Goal: Transaction & Acquisition: Book appointment/travel/reservation

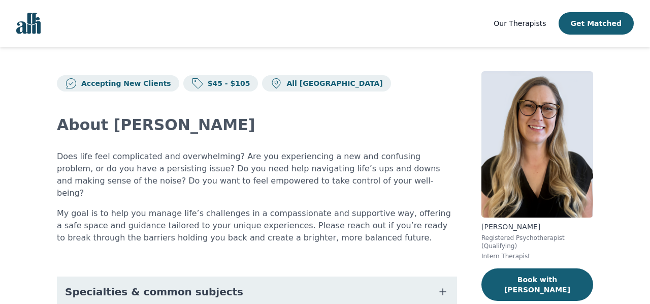
scroll to position [55, 0]
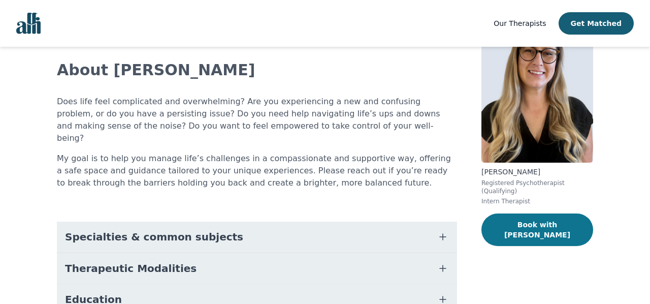
click at [528, 226] on button "Book with [PERSON_NAME]" at bounding box center [537, 229] width 112 height 33
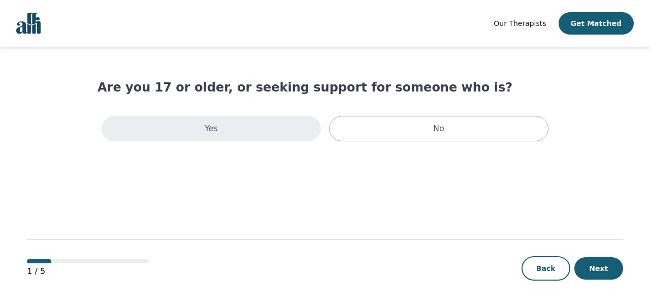
click at [275, 117] on div "Yes" at bounding box center [211, 128] width 219 height 25
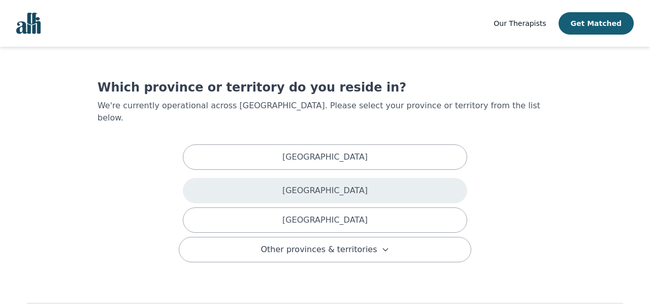
click at [318, 184] on p "[GEOGRAPHIC_DATA]" at bounding box center [324, 190] width 85 height 12
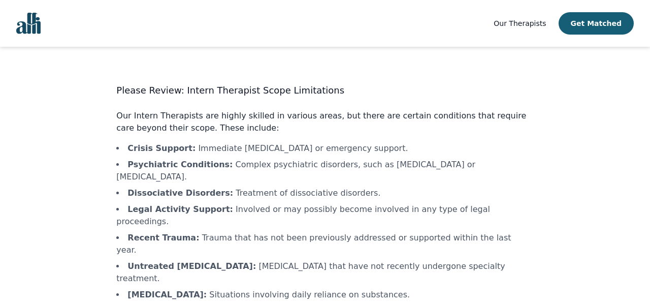
scroll to position [58, 0]
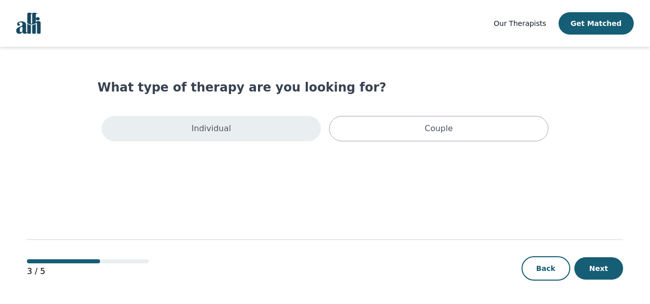
click at [240, 122] on div "Individual" at bounding box center [211, 128] width 219 height 25
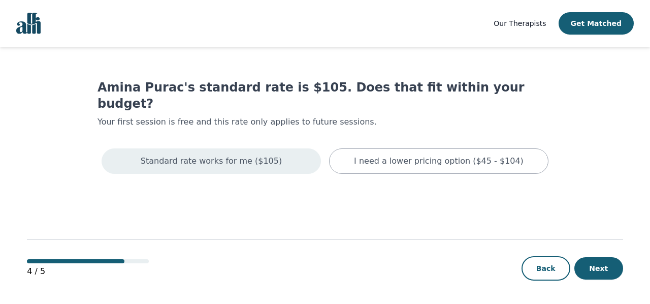
click at [293, 153] on div "Standard rate works for me ($105)" at bounding box center [211, 160] width 219 height 25
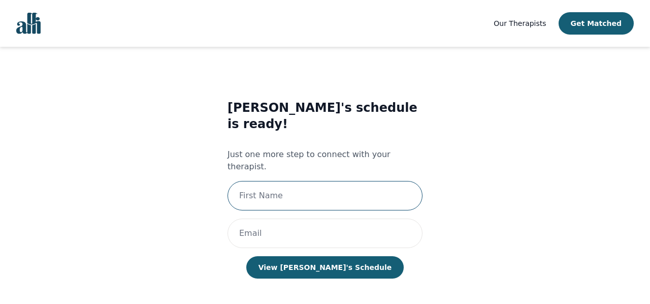
click at [300, 181] on input "text" at bounding box center [325, 195] width 195 height 29
type input "Lola"
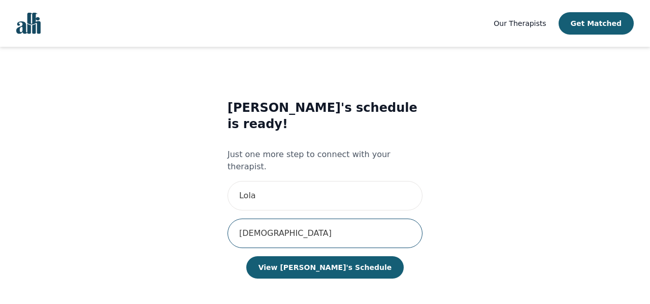
type input "[DEMOGRAPHIC_DATA]"
click at [311, 250] on div "[PERSON_NAME]'s schedule is ready! Just one more step to connect with your ther…" at bounding box center [325, 199] width 195 height 199
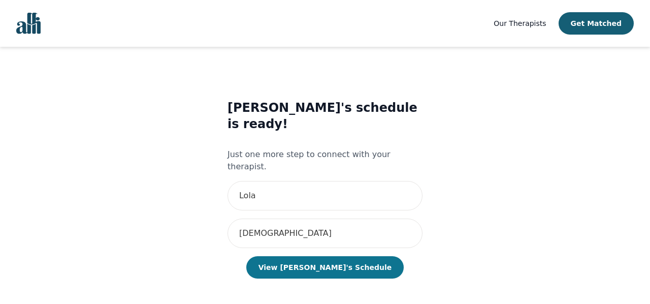
click at [311, 256] on button "View [PERSON_NAME]'s Schedule" at bounding box center [324, 267] width 157 height 22
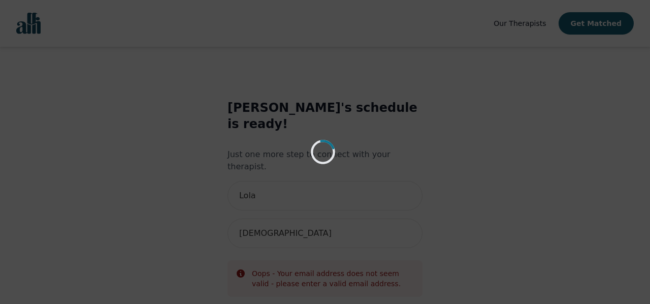
click at [268, 206] on div "Loading..." at bounding box center [325, 152] width 650 height 304
click at [522, 153] on div "Loading..." at bounding box center [325, 152] width 650 height 304
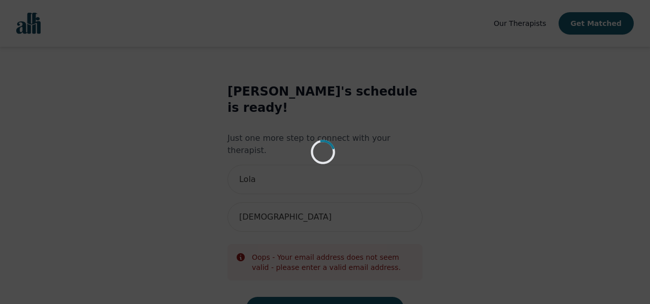
scroll to position [18, 0]
